Goal: Task Accomplishment & Management: Use online tool/utility

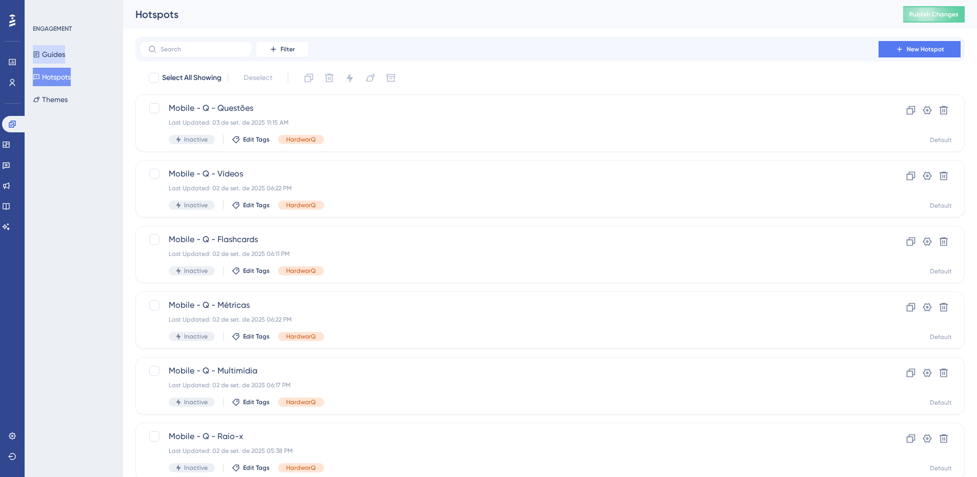
click at [48, 52] on button "Guides" at bounding box center [49, 54] width 32 height 18
click at [925, 106] on icon at bounding box center [927, 110] width 10 height 10
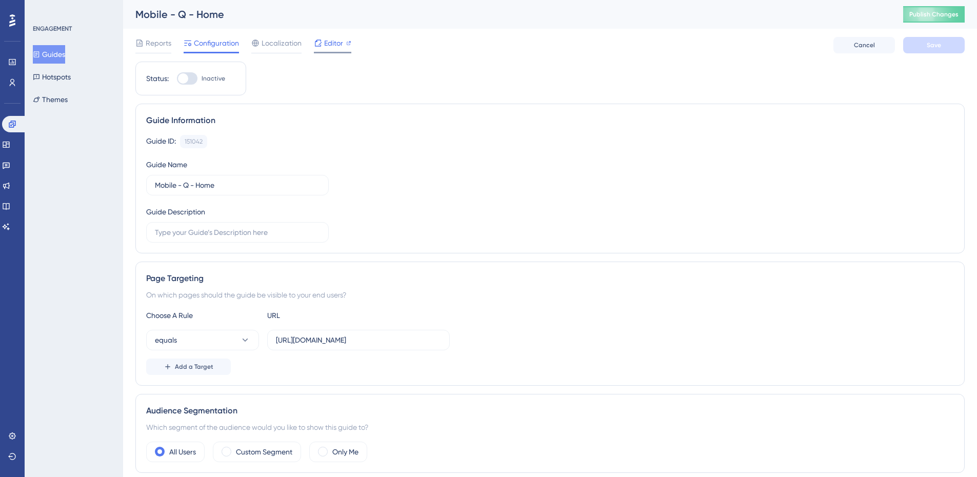
click at [322, 46] on div "Editor" at bounding box center [332, 43] width 37 height 12
